Goal: Task Accomplishment & Management: Complete application form

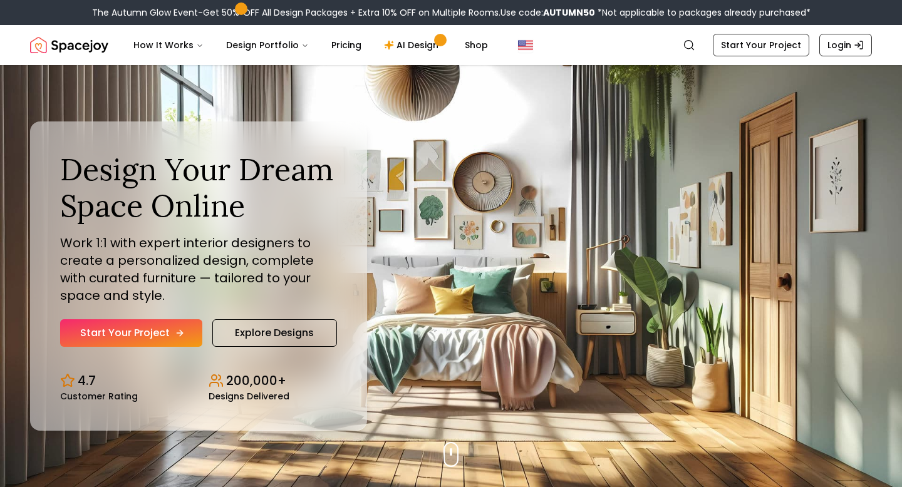
click at [122, 328] on link "Start Your Project" at bounding box center [131, 333] width 142 height 28
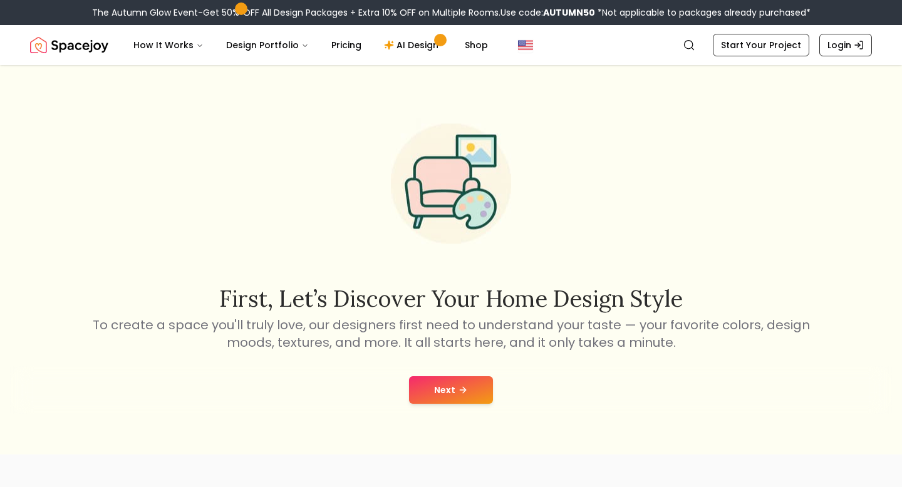
click at [479, 388] on button "Next" at bounding box center [451, 391] width 84 height 28
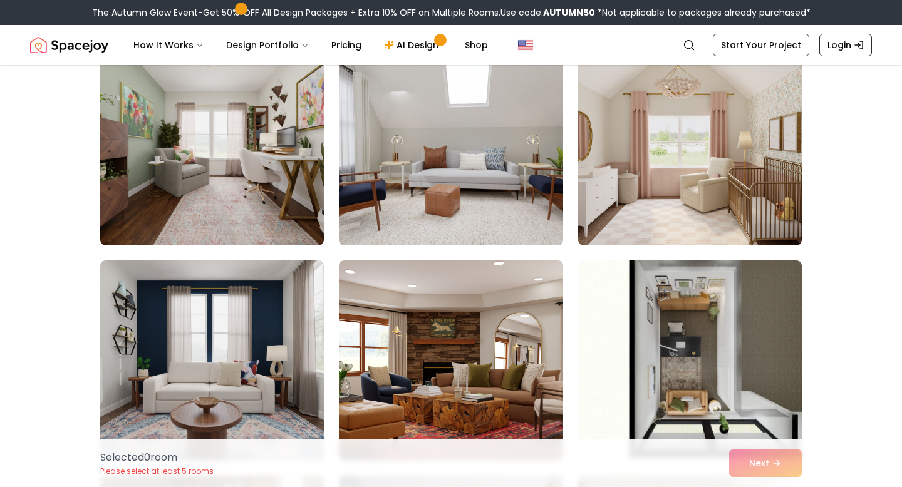
scroll to position [150, 0]
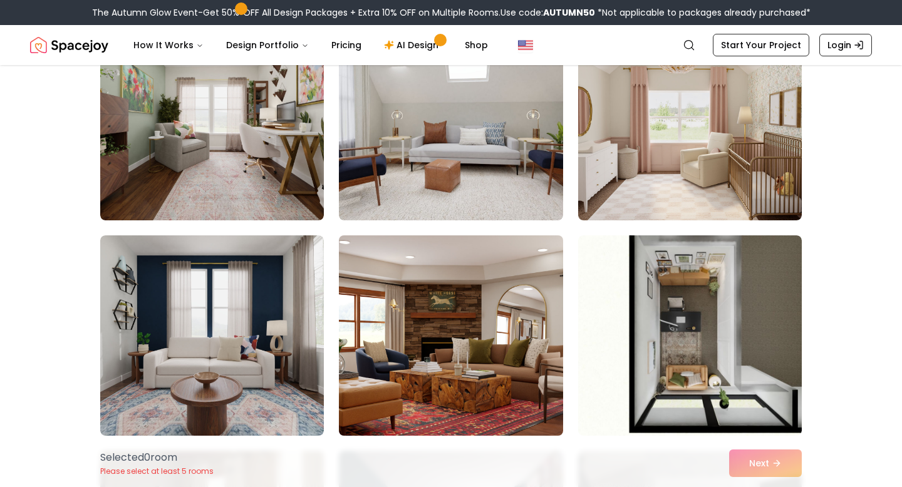
click at [441, 299] on img at bounding box center [450, 336] width 235 height 210
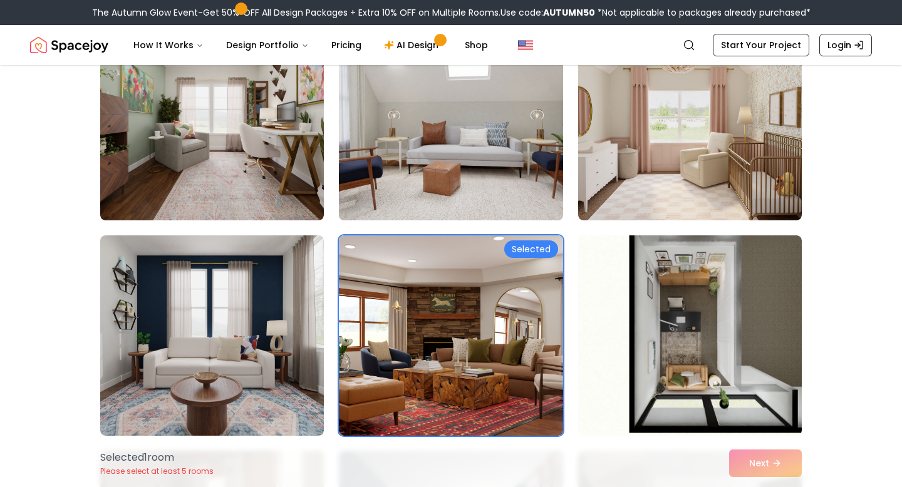
click at [451, 148] on img at bounding box center [450, 120] width 235 height 210
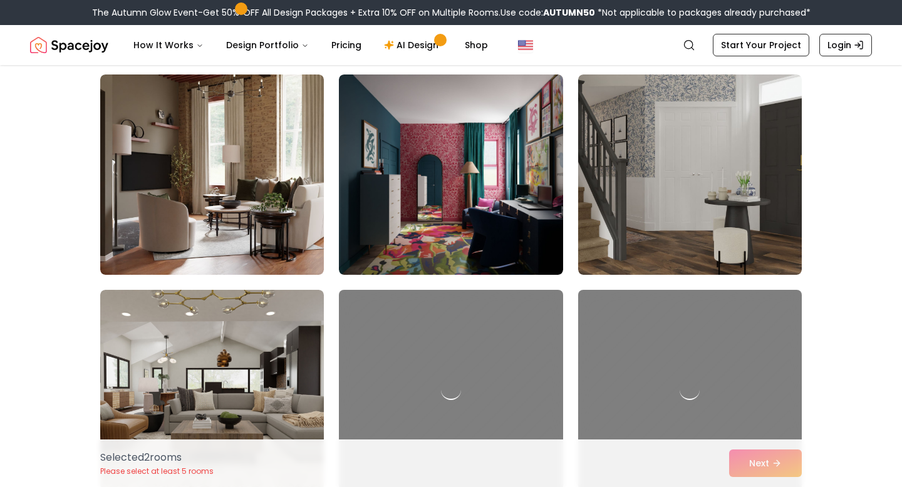
scroll to position [551, 0]
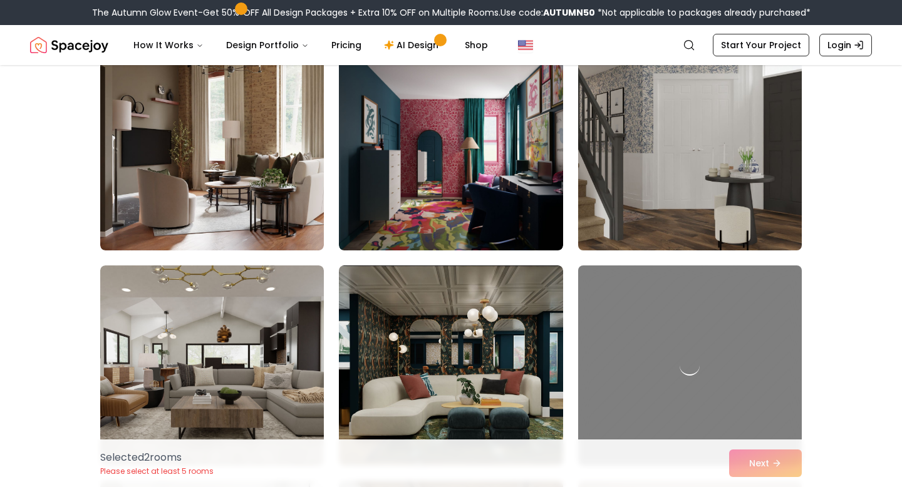
click at [672, 146] on img at bounding box center [690, 150] width 235 height 210
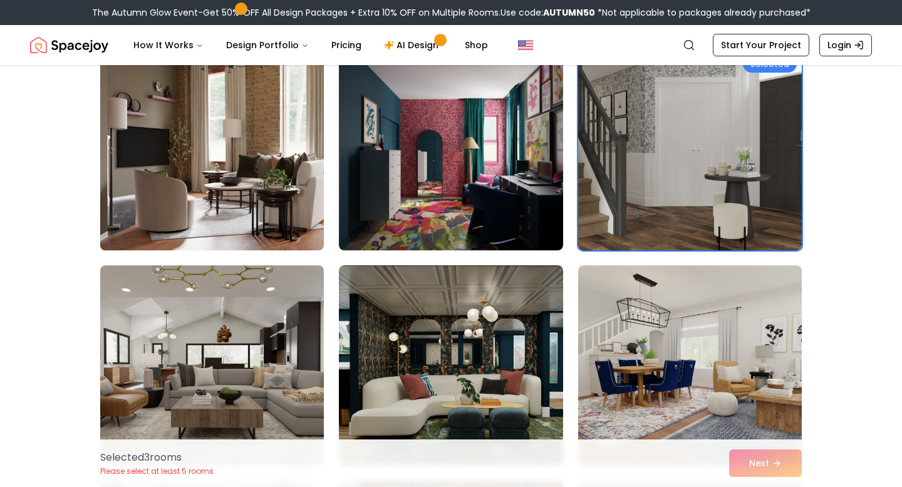
click at [205, 154] on img at bounding box center [212, 150] width 235 height 210
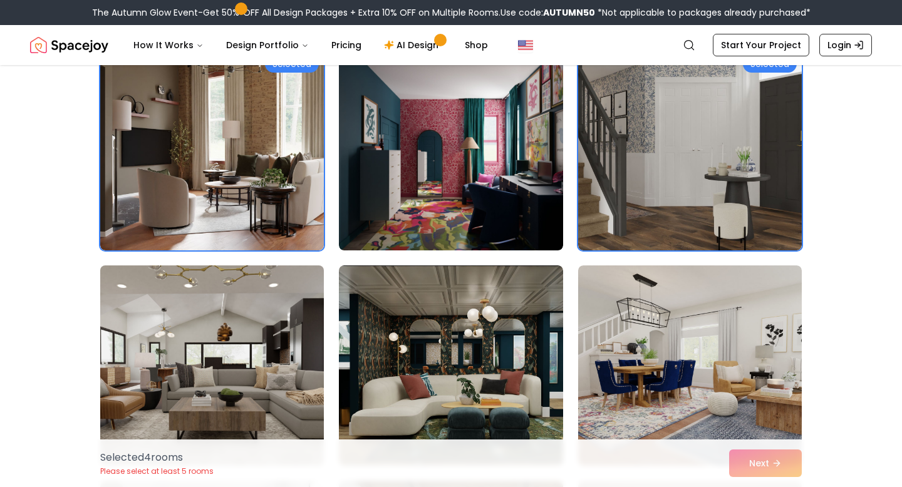
click at [283, 302] on img at bounding box center [212, 366] width 235 height 210
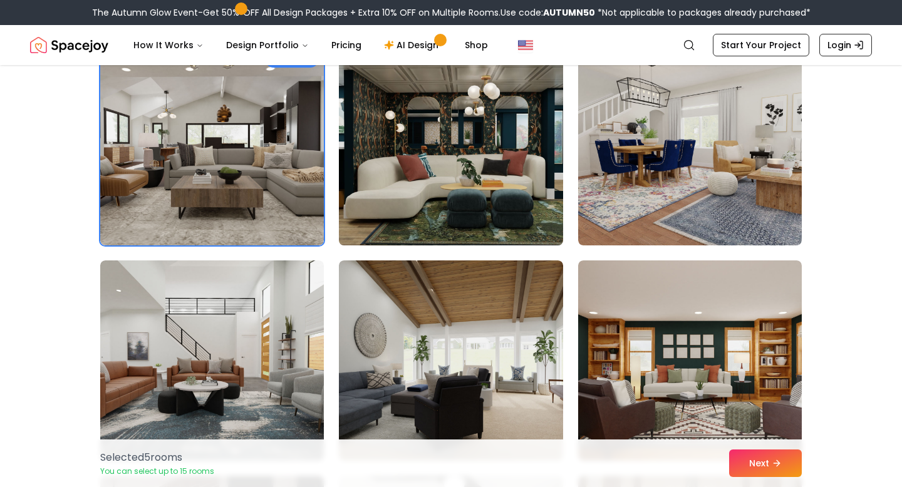
scroll to position [777, 0]
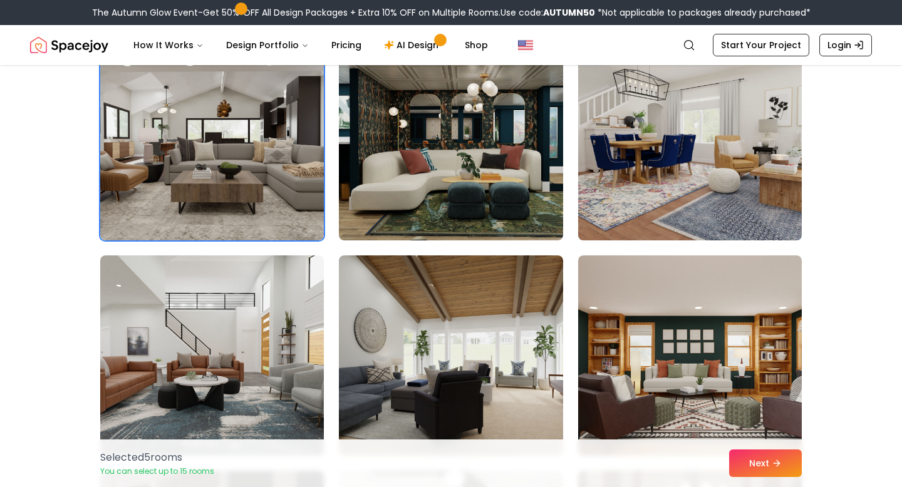
click at [670, 204] on img at bounding box center [690, 140] width 235 height 210
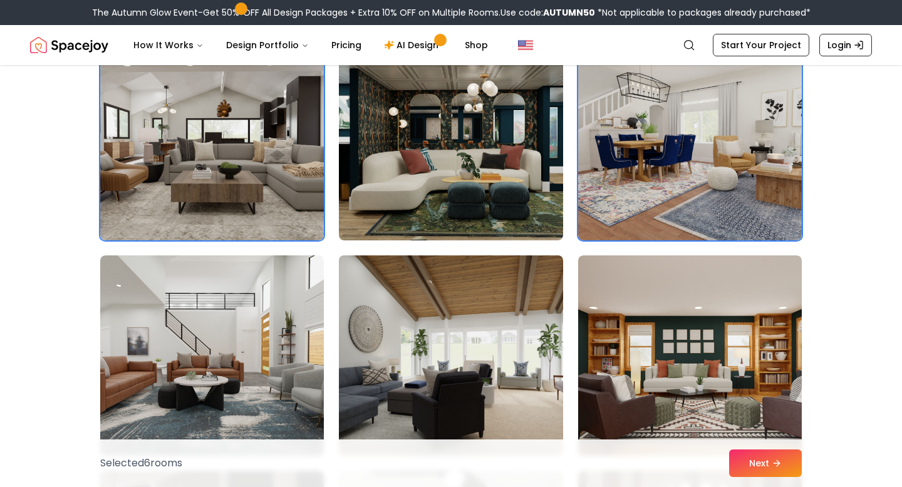
click at [442, 408] on img at bounding box center [450, 356] width 235 height 210
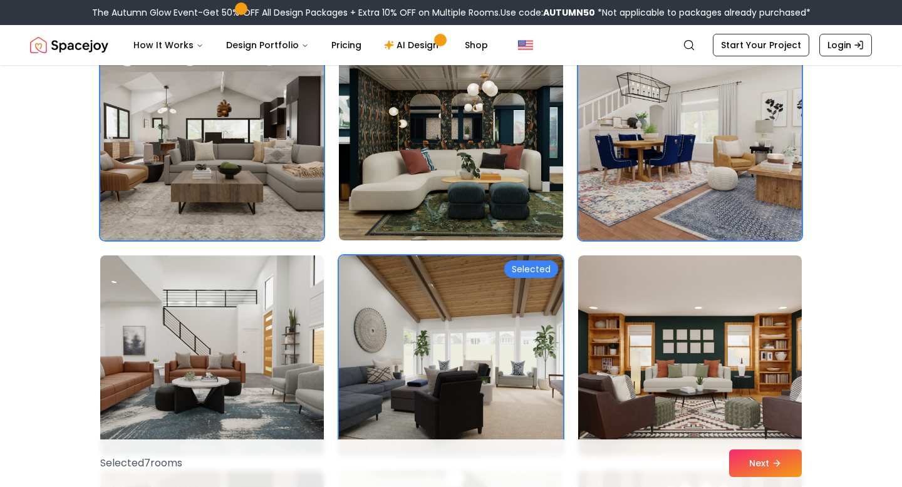
click at [234, 364] on img at bounding box center [212, 356] width 235 height 210
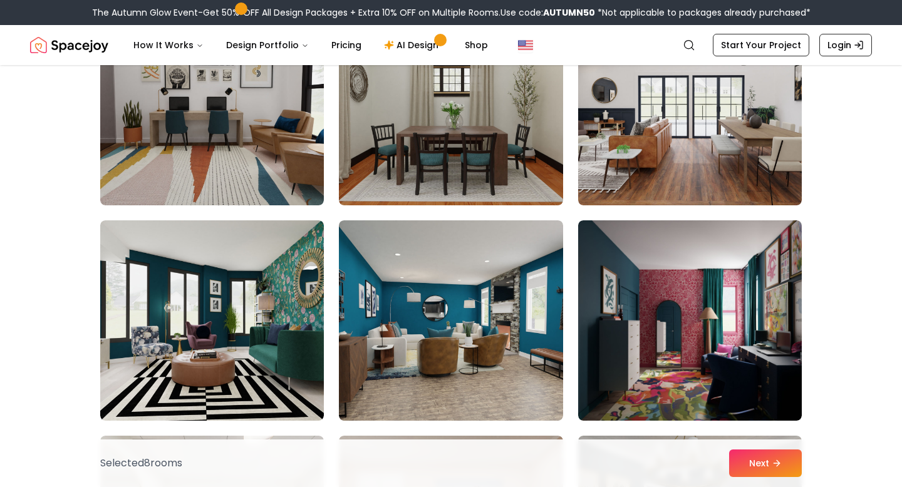
scroll to position [1679, 0]
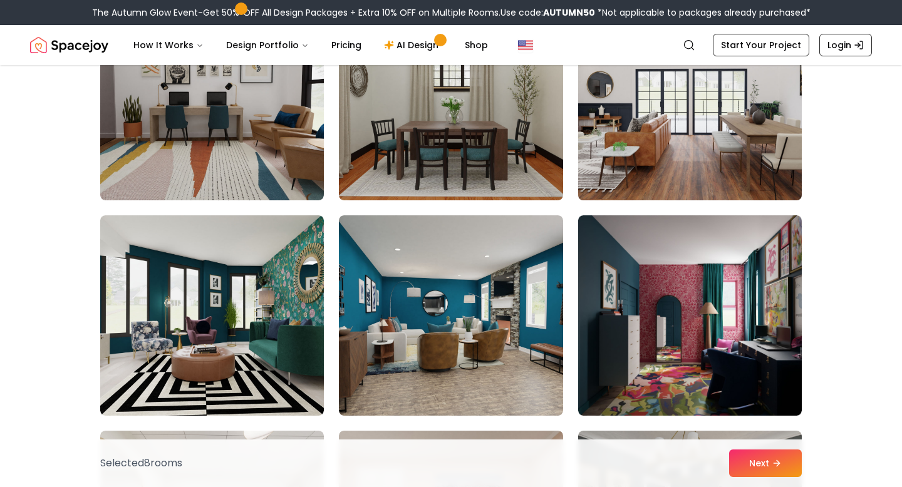
click at [711, 157] on img at bounding box center [690, 100] width 235 height 210
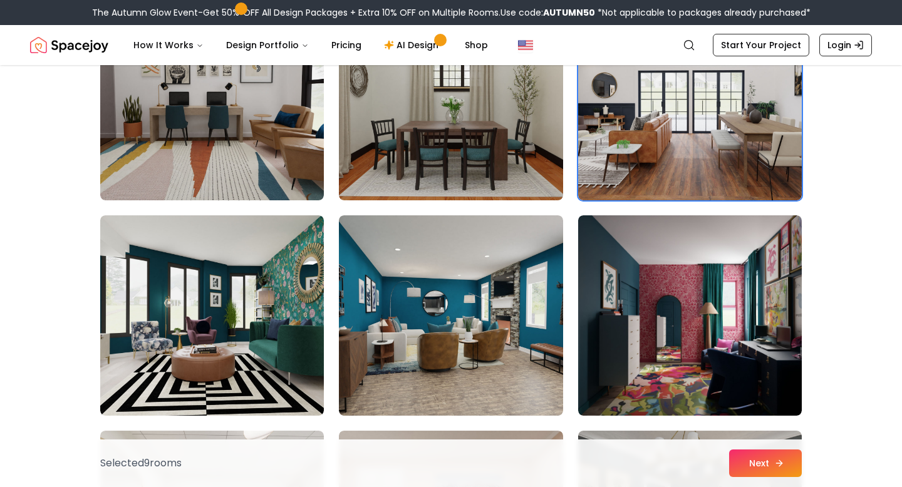
click at [755, 472] on button "Next" at bounding box center [765, 464] width 73 height 28
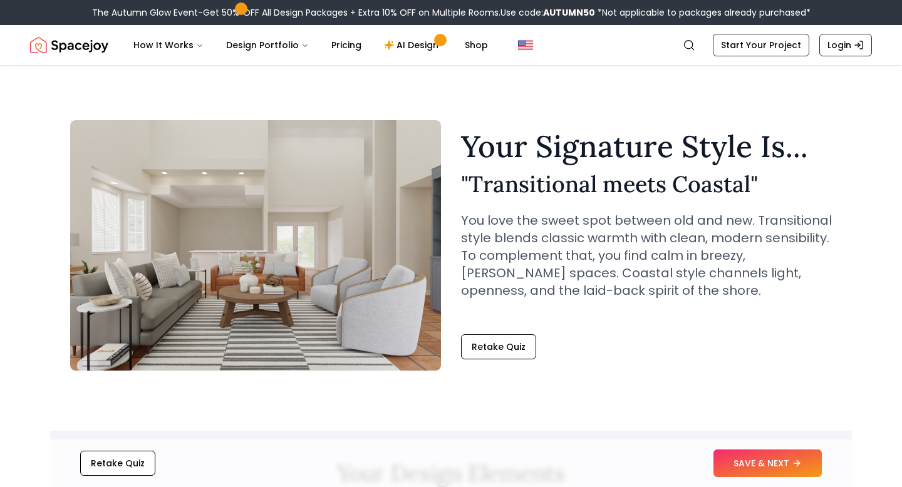
click at [754, 472] on button "SAVE & NEXT" at bounding box center [768, 464] width 108 height 28
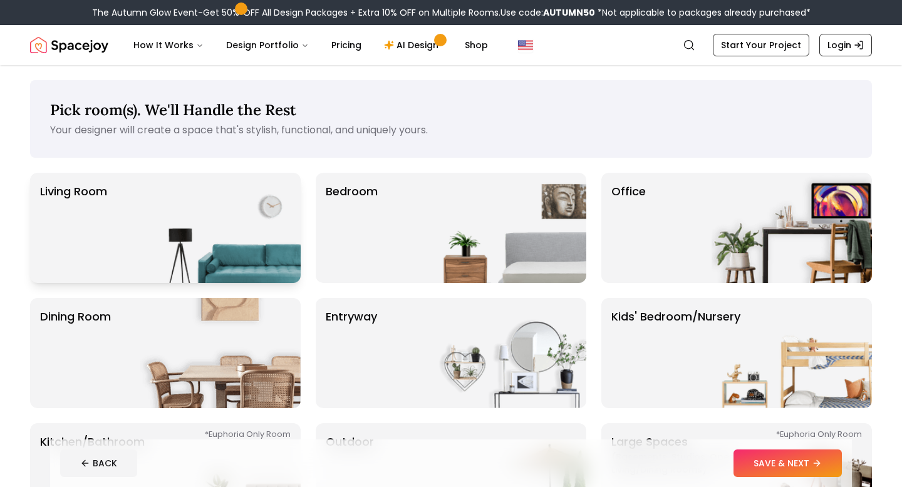
click at [203, 263] on img at bounding box center [220, 228] width 160 height 110
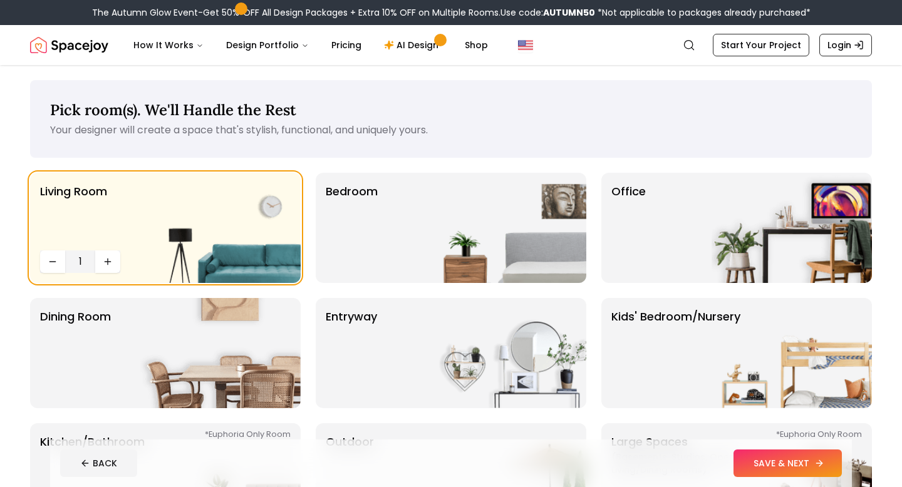
click at [787, 464] on button "SAVE & NEXT" at bounding box center [788, 464] width 108 height 28
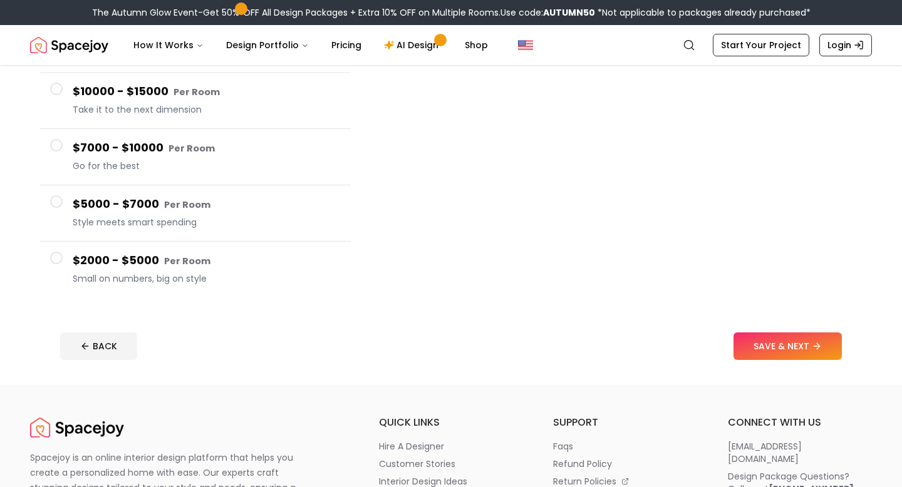
scroll to position [200, 0]
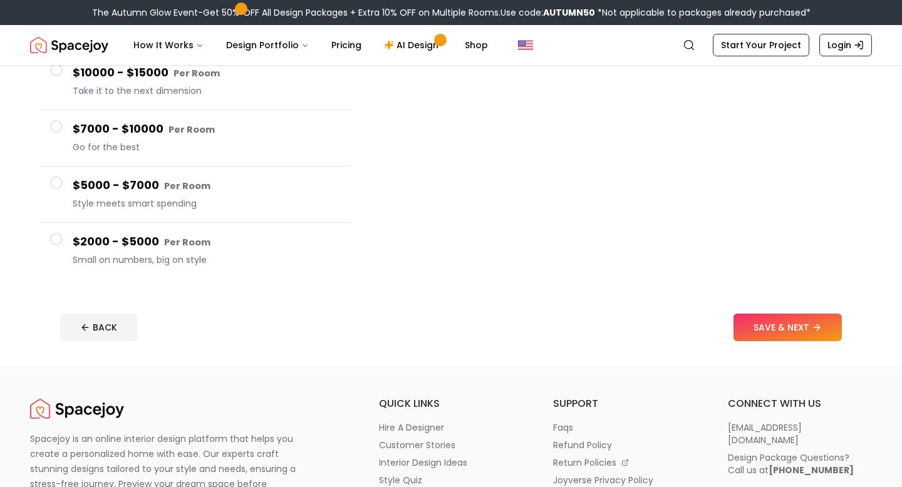
click at [133, 247] on h4 "$2000 - $5000 Per Room" at bounding box center [207, 242] width 268 height 18
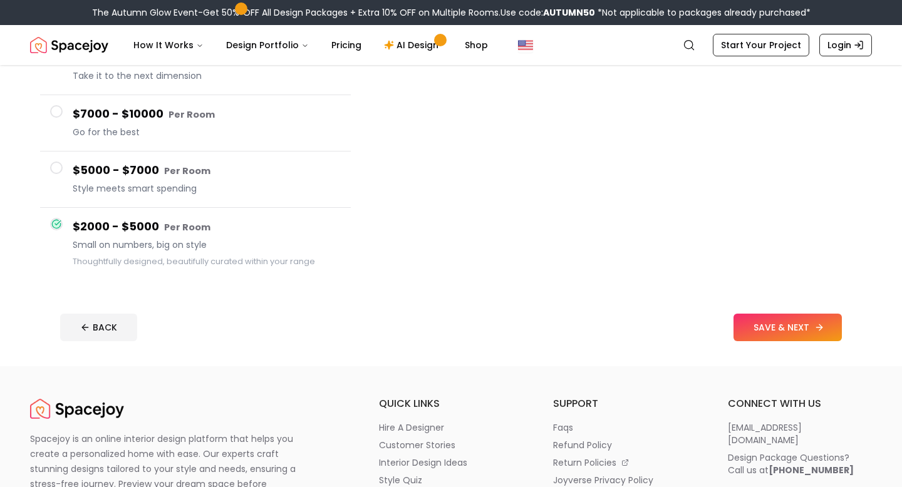
click at [748, 336] on button "SAVE & NEXT" at bounding box center [788, 328] width 108 height 28
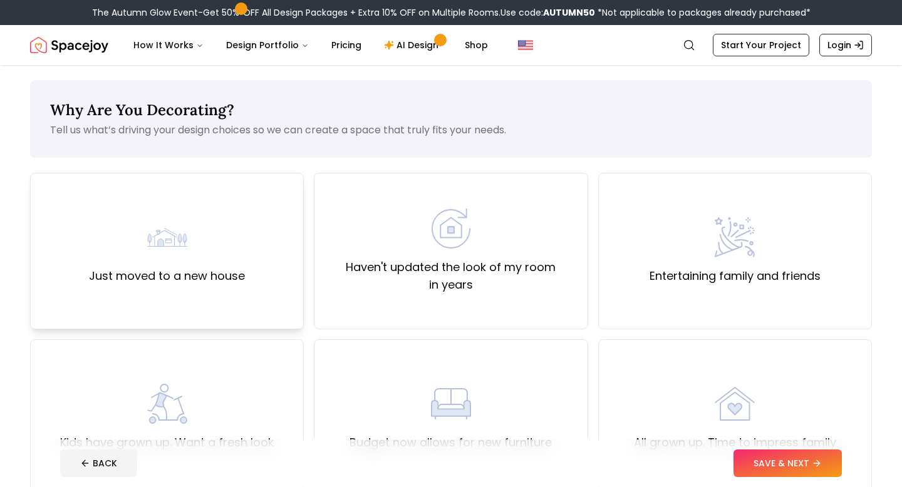
click at [217, 286] on div "Just moved to a new house" at bounding box center [167, 251] width 274 height 157
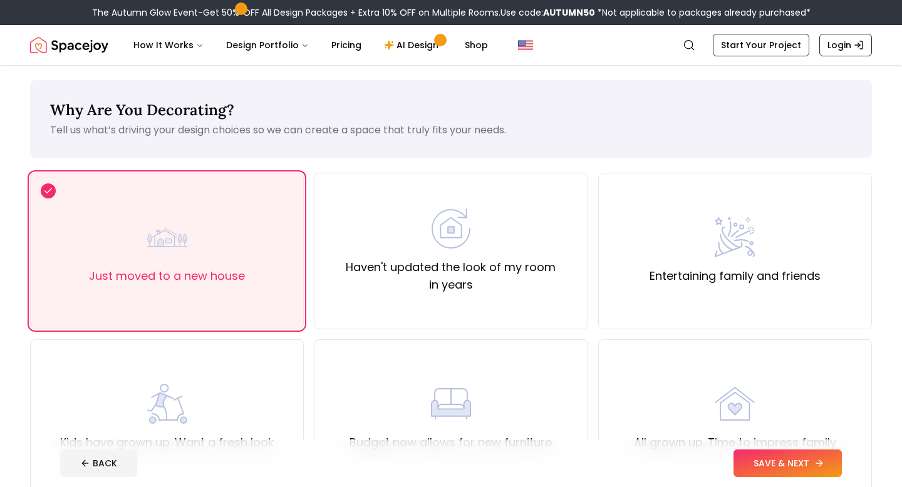
click at [828, 462] on button "SAVE & NEXT" at bounding box center [788, 464] width 108 height 28
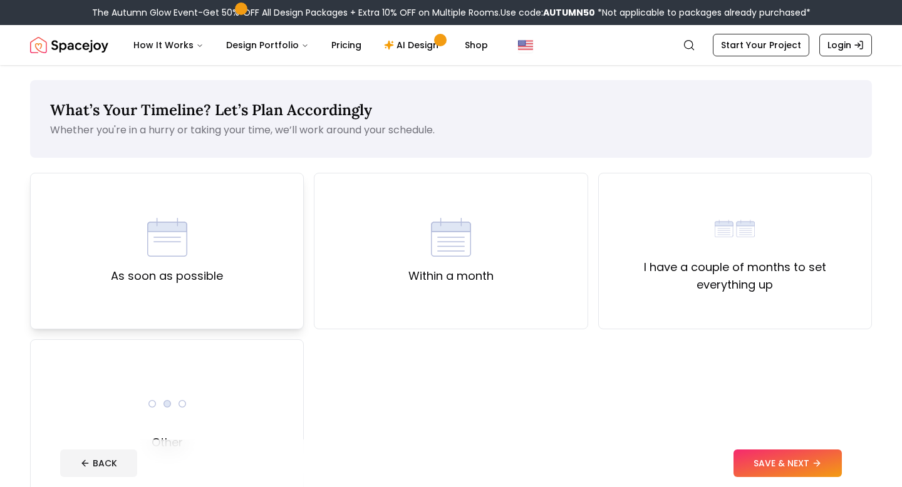
click at [193, 254] on div "As soon as possible" at bounding box center [167, 251] width 112 height 68
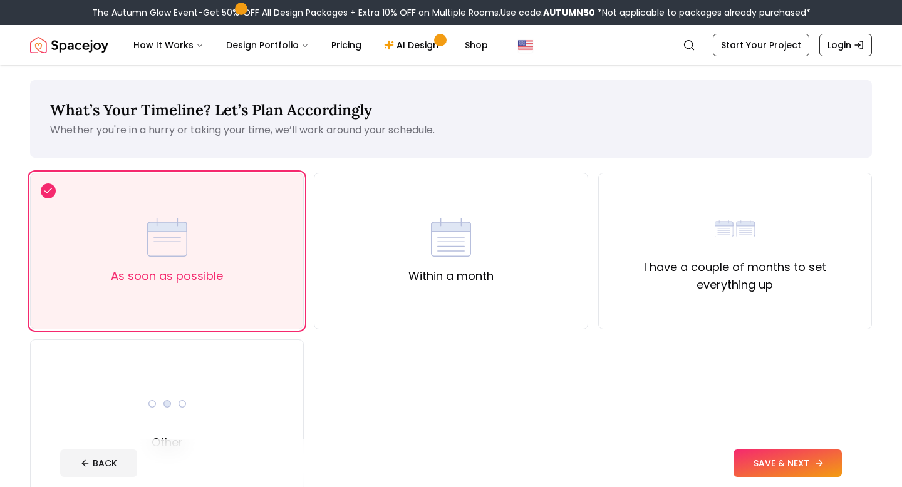
click at [764, 464] on button "SAVE & NEXT" at bounding box center [788, 464] width 108 height 28
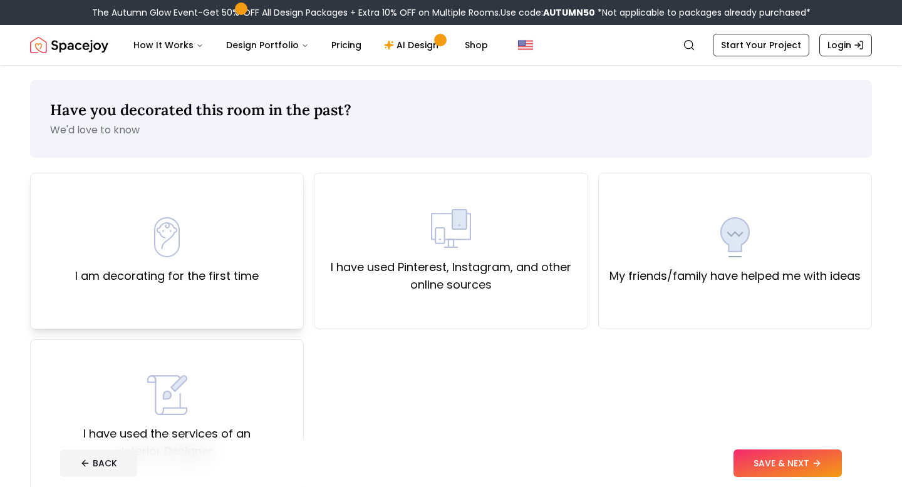
click at [254, 285] on div "I am decorating for the first time" at bounding box center [167, 251] width 274 height 157
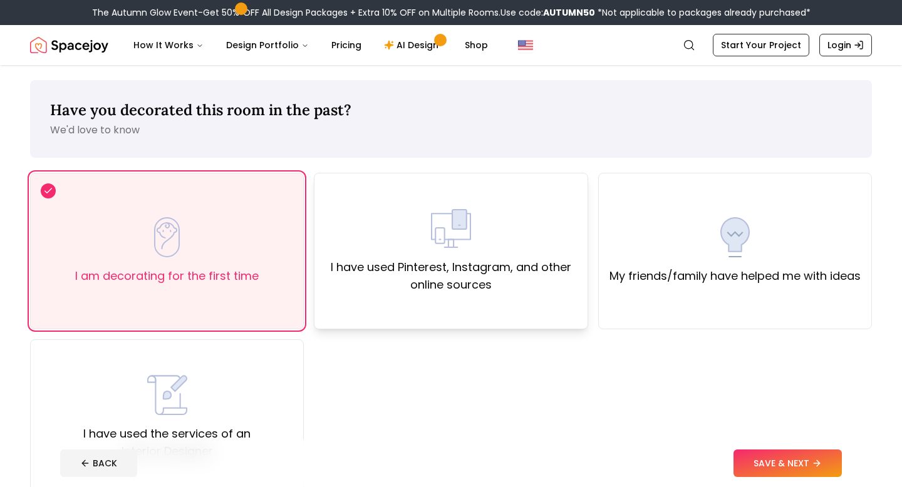
click at [477, 271] on label "I have used Pinterest, Instagram, and other online sources" at bounding box center [451, 276] width 252 height 35
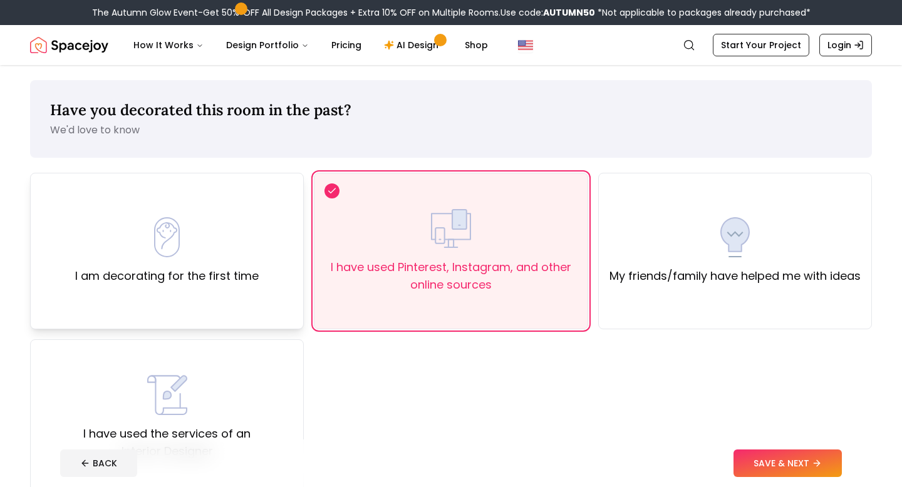
click at [246, 264] on div "I am decorating for the first time" at bounding box center [167, 251] width 184 height 68
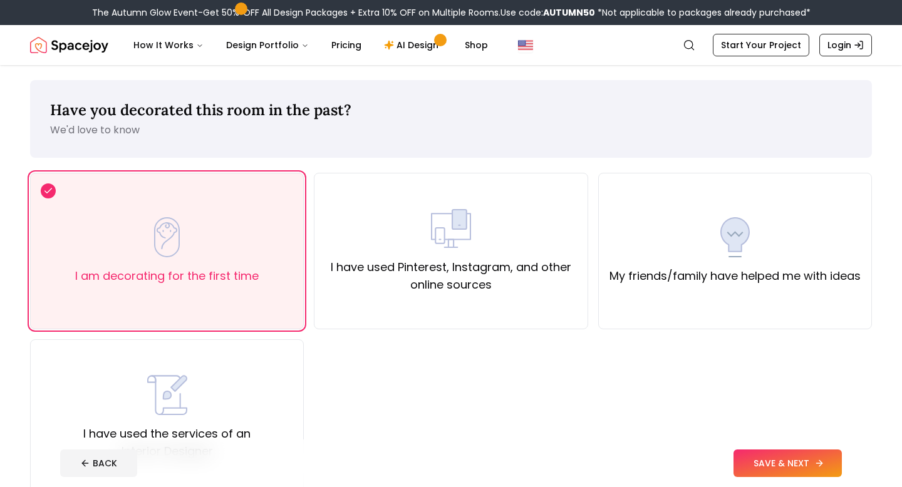
click at [742, 457] on button "SAVE & NEXT" at bounding box center [788, 464] width 108 height 28
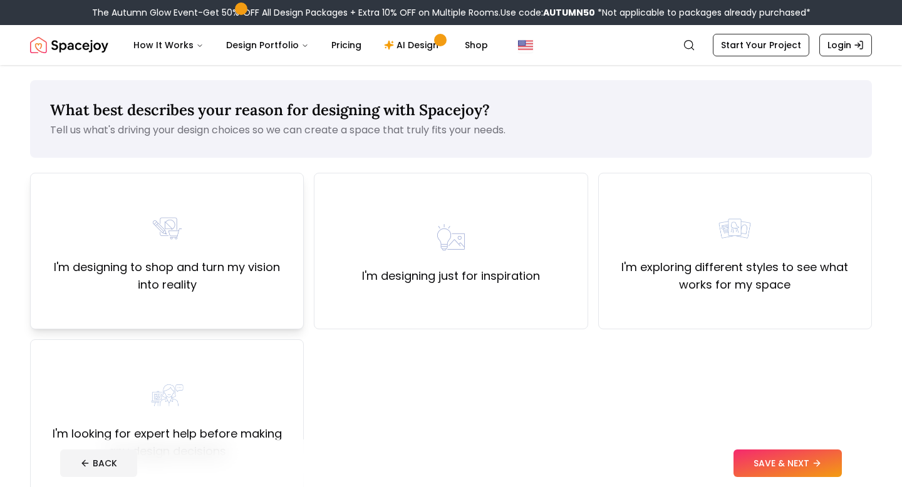
click at [169, 265] on label "I'm designing to shop and turn my vision into reality" at bounding box center [167, 276] width 252 height 35
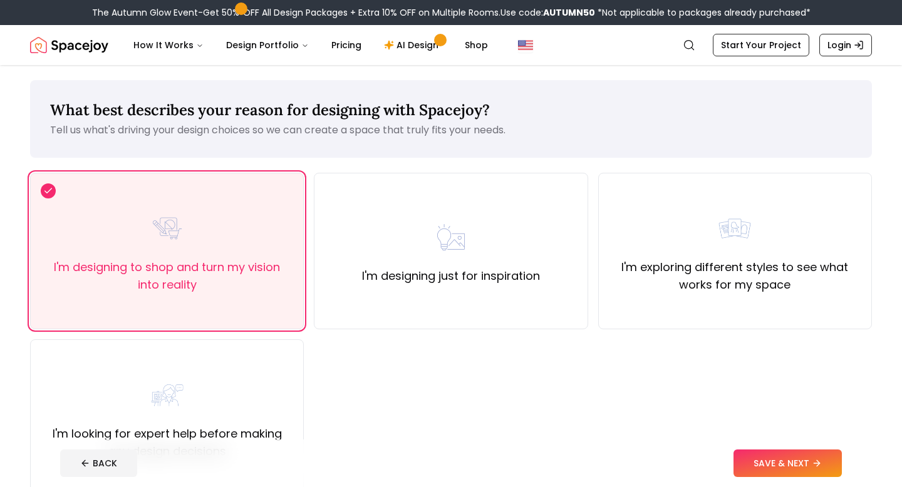
click at [776, 483] on footer "BACK SAVE & NEXT" at bounding box center [451, 464] width 802 height 48
click at [776, 472] on button "SAVE & NEXT" at bounding box center [788, 464] width 108 height 28
